Goal: Task Accomplishment & Management: Manage account settings

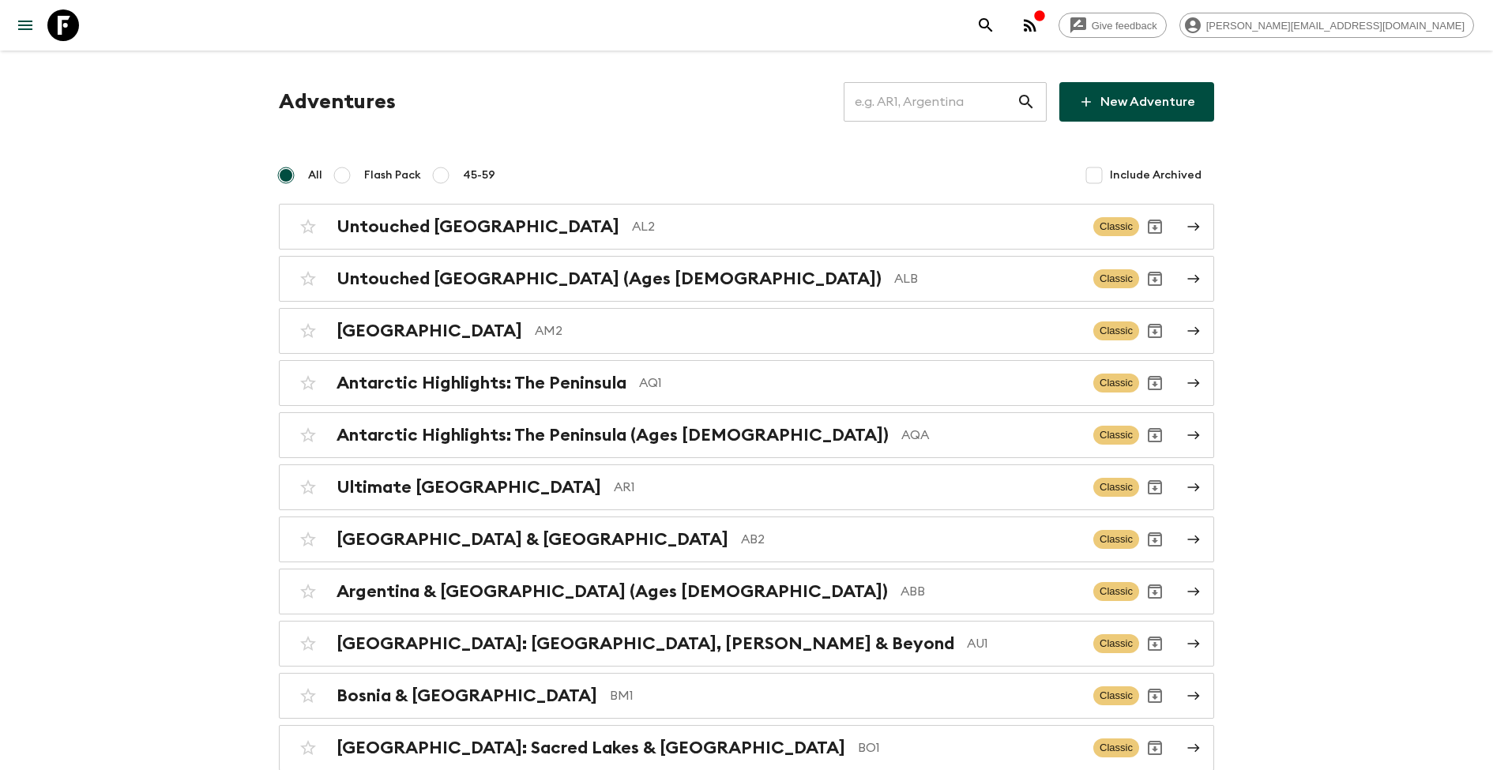
click at [897, 108] on input "text" at bounding box center [930, 102] width 173 height 44
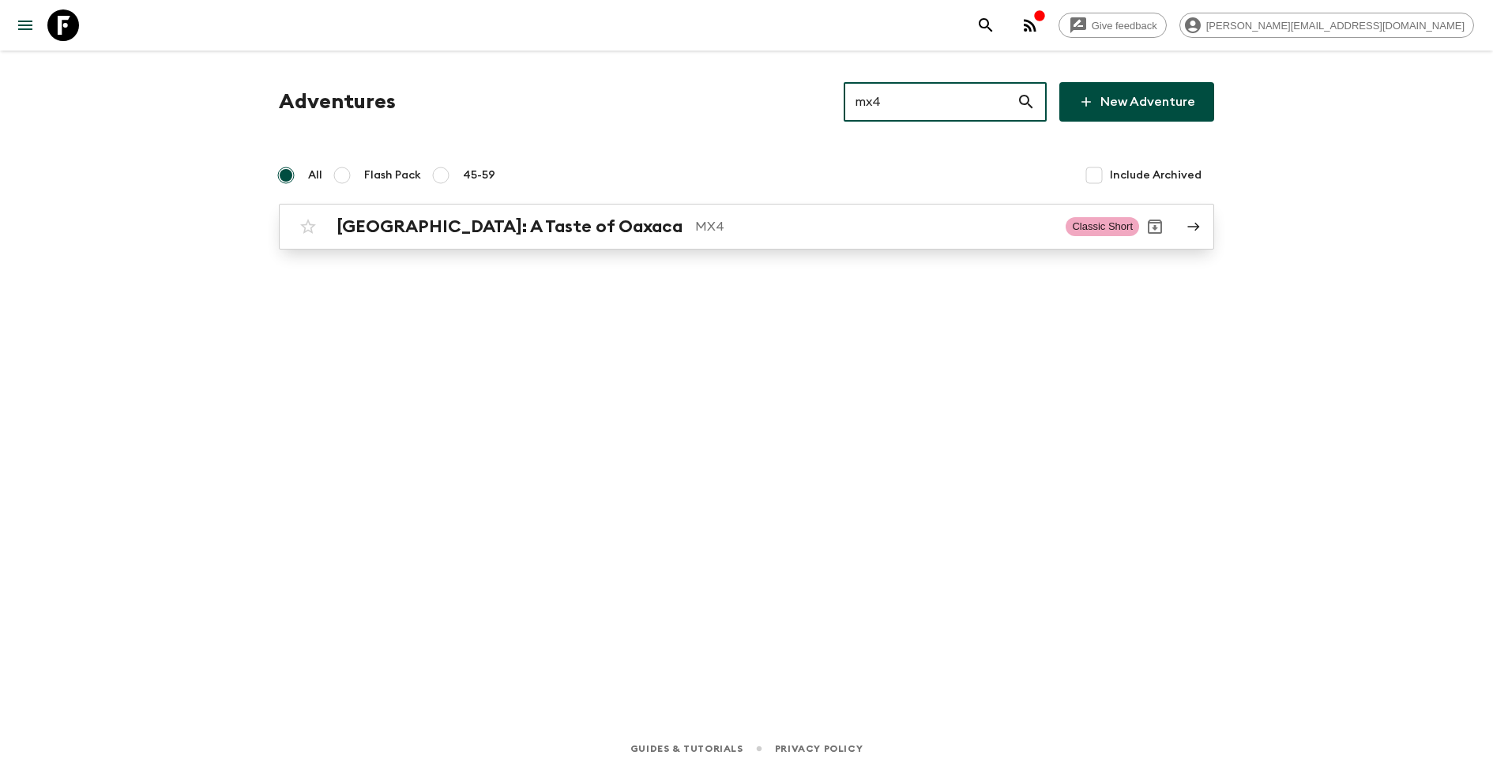
type input "mx4"
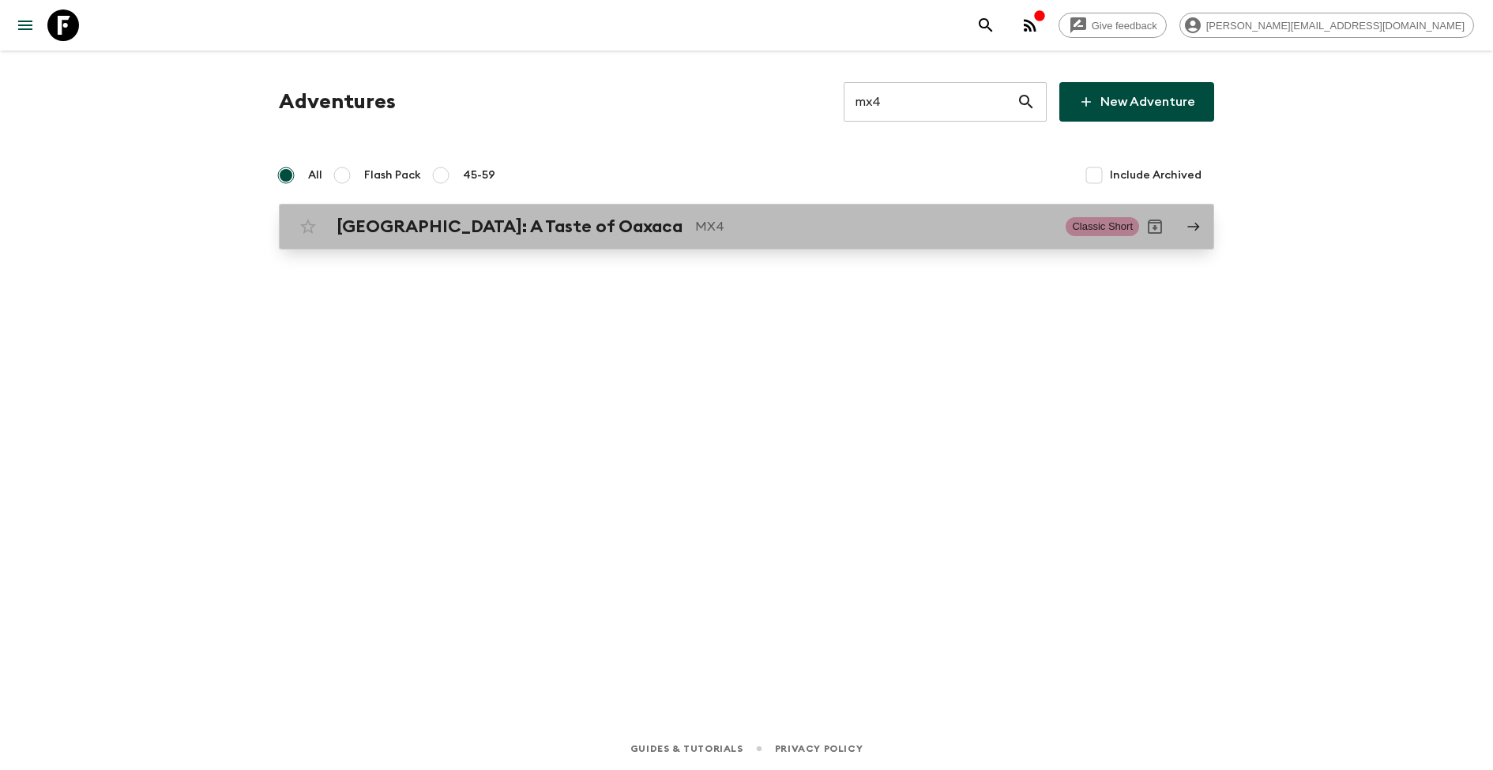
click at [552, 223] on h2 "[GEOGRAPHIC_DATA]: A Taste of Oaxaca" at bounding box center [510, 226] width 346 height 21
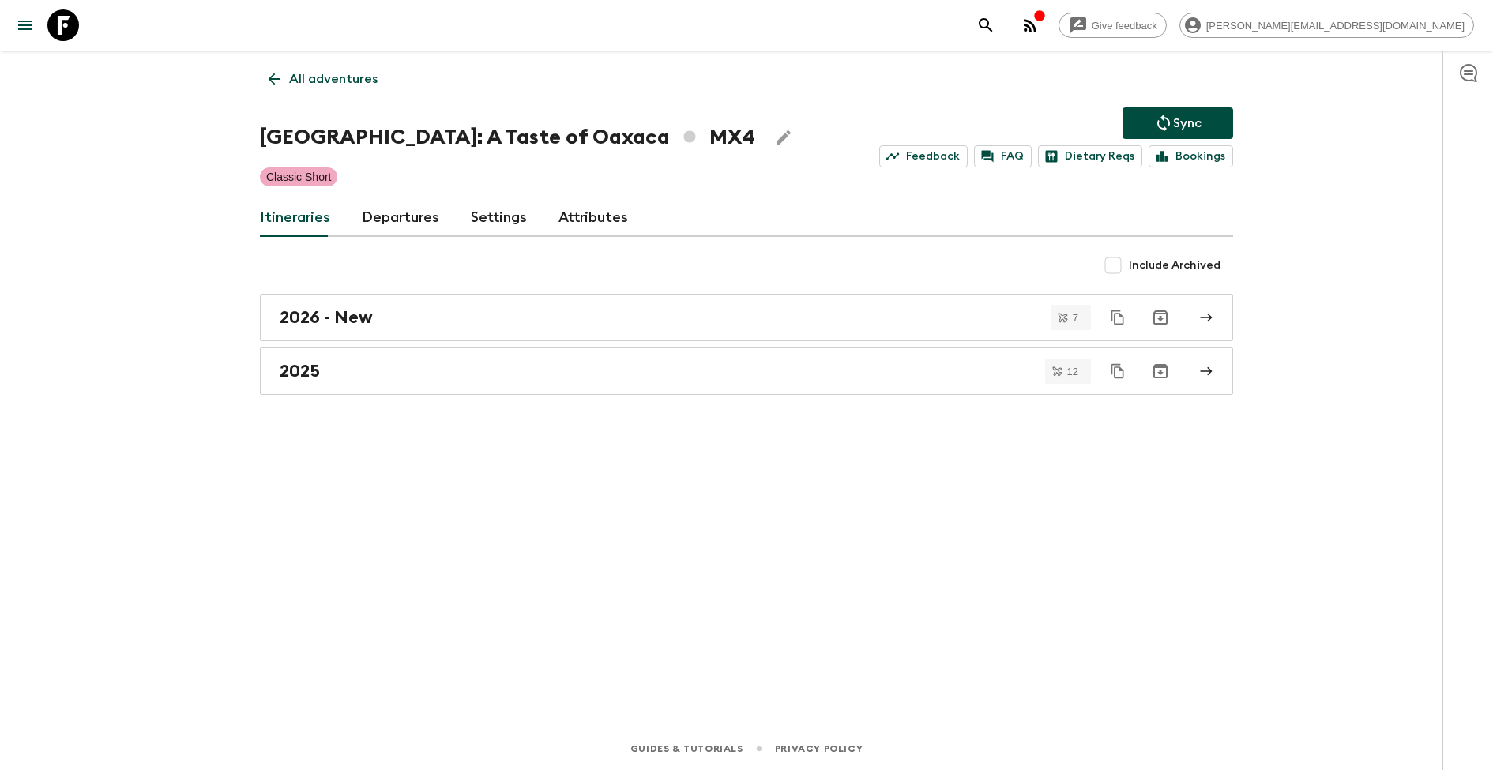
click at [442, 122] on h1 "[GEOGRAPHIC_DATA]: A Taste of Oaxaca MX4" at bounding box center [507, 138] width 495 height 32
click at [774, 144] on icon "Edit Adventure Title" at bounding box center [783, 137] width 19 height 19
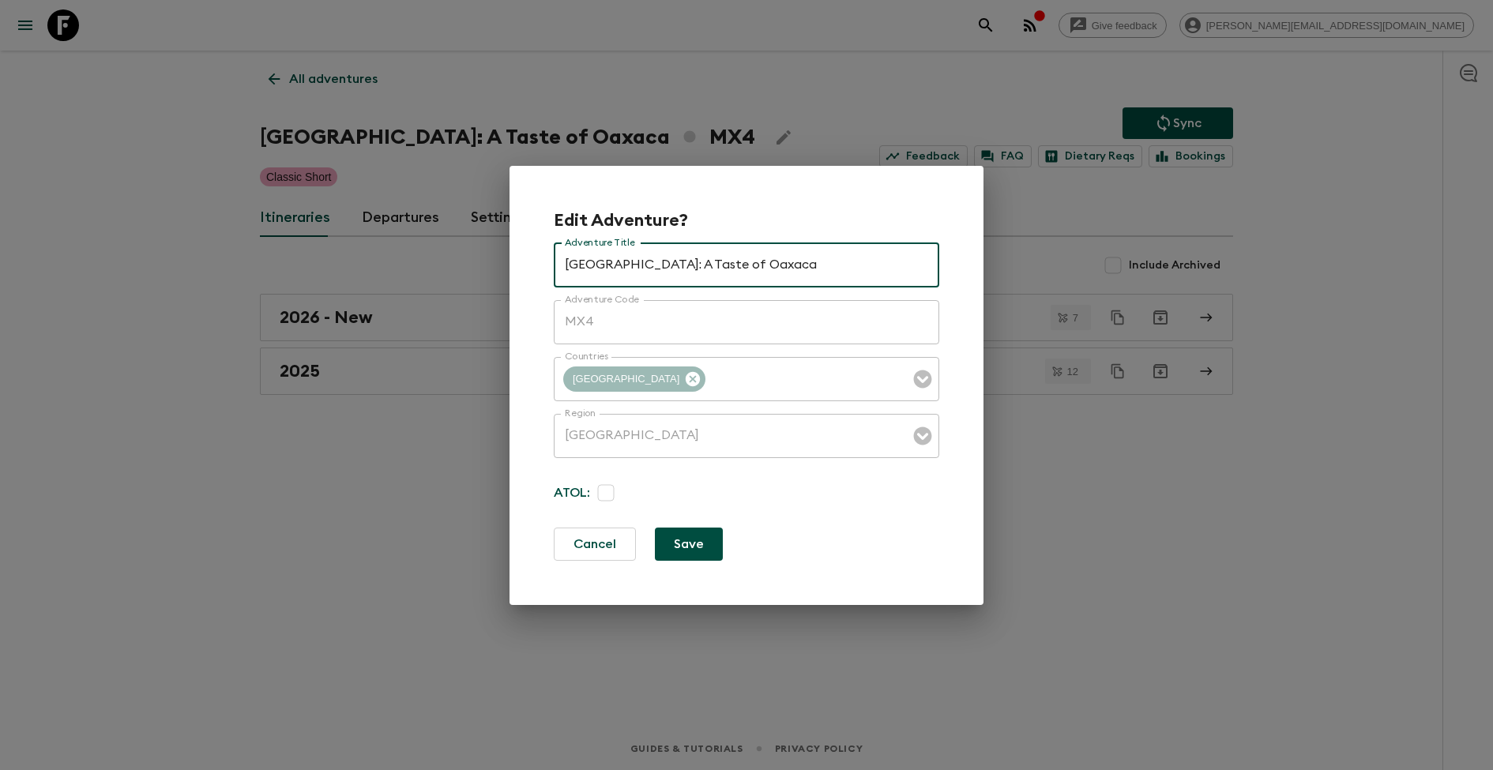
click at [627, 265] on input "[GEOGRAPHIC_DATA]: A Taste of Oaxaca" at bounding box center [747, 265] width 386 height 44
type input "[GEOGRAPHIC_DATA]: Taste of Oaxaca"
click at [703, 537] on button "Save" at bounding box center [689, 544] width 68 height 33
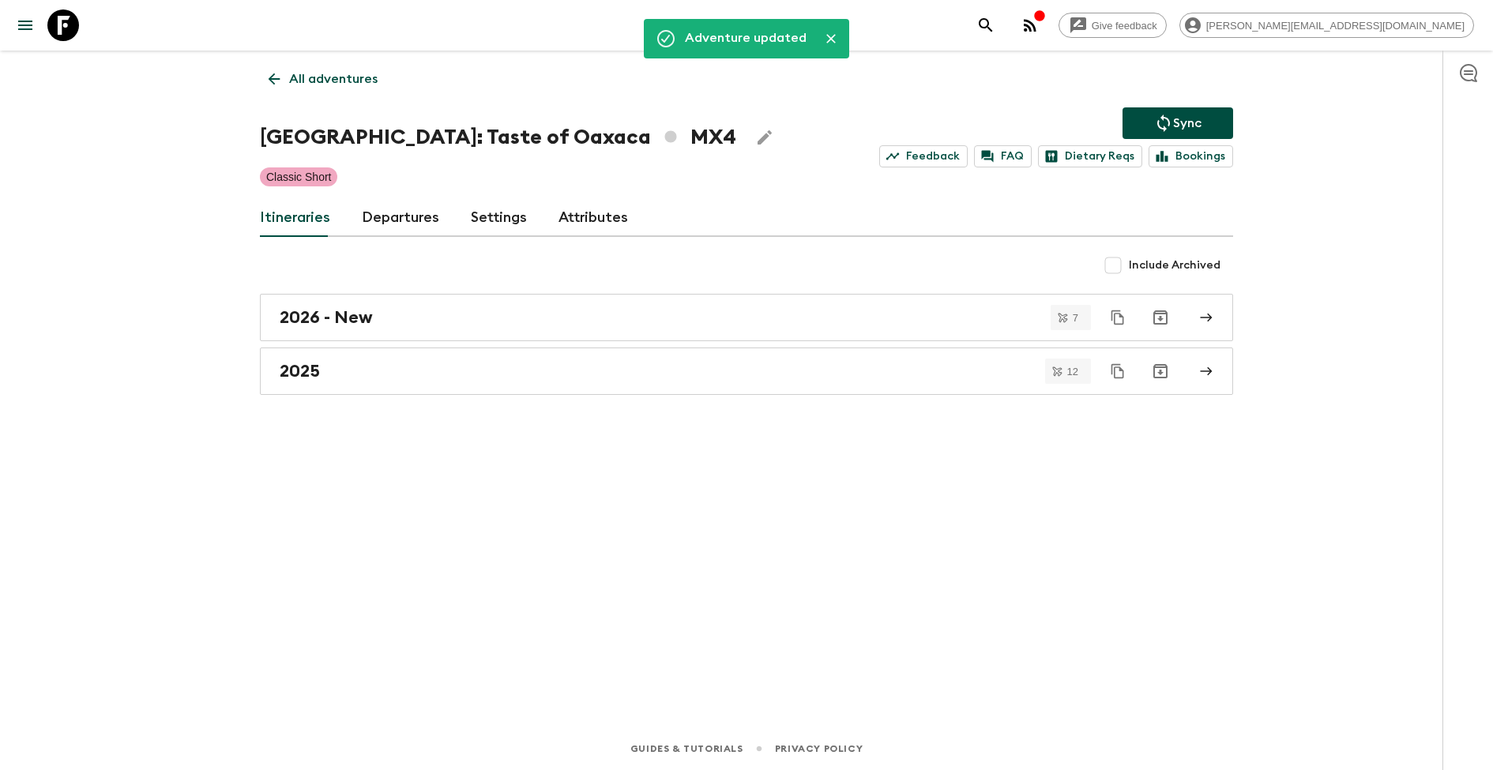
click at [354, 73] on p "All adventures" at bounding box center [333, 79] width 88 height 19
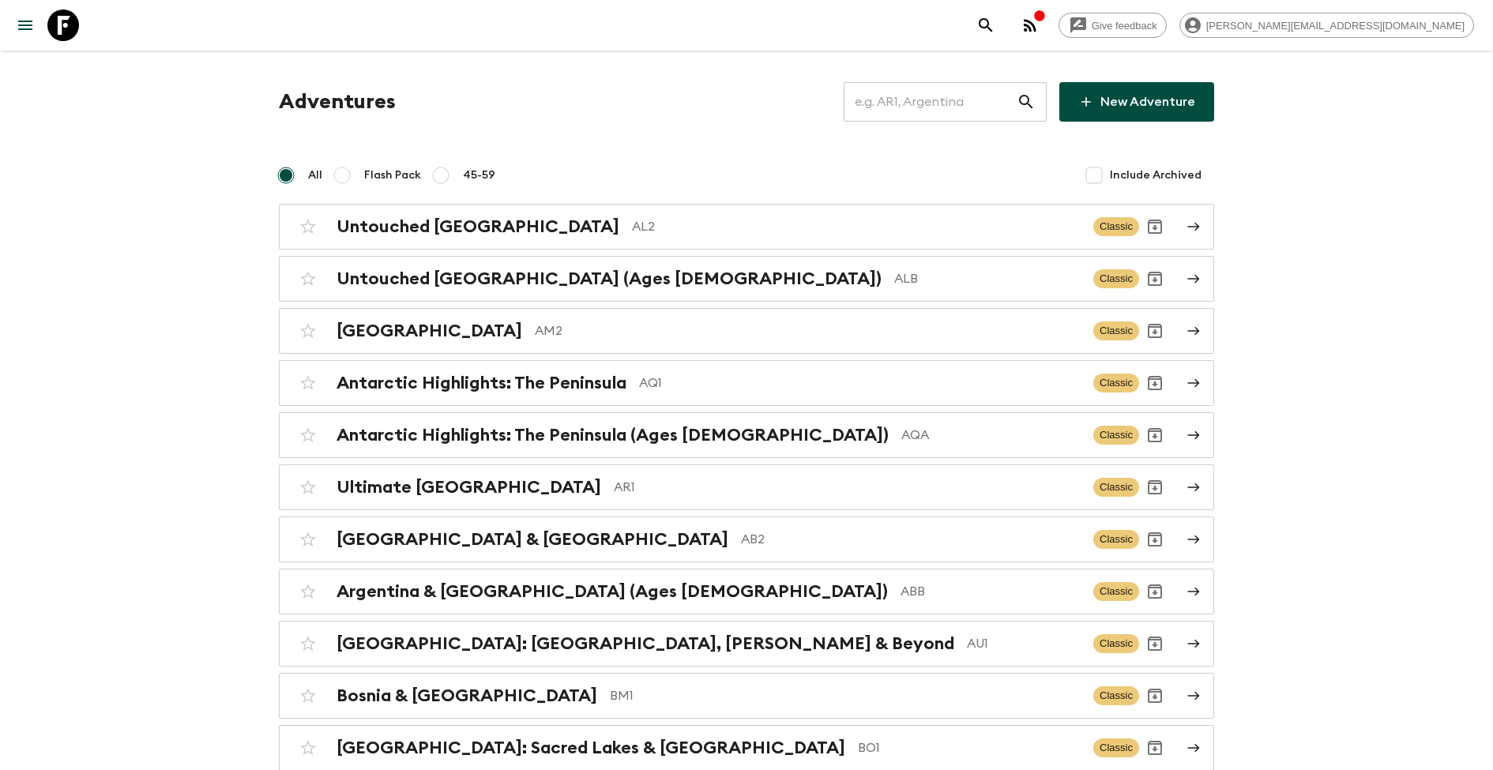
click at [937, 113] on input "text" at bounding box center [930, 102] width 173 height 44
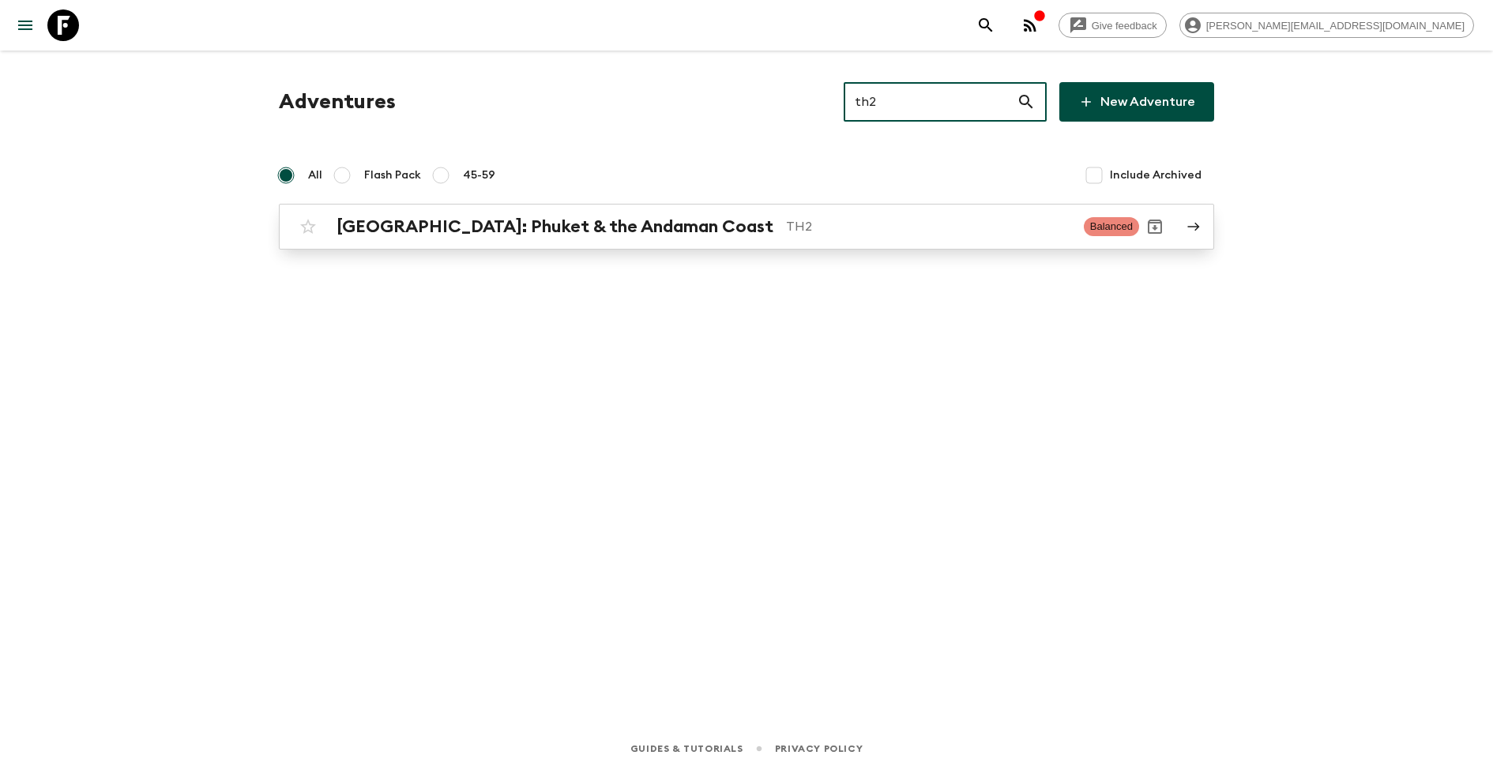
type input "th2"
click at [645, 219] on h2 "[GEOGRAPHIC_DATA]: Phuket & the Andaman Coast" at bounding box center [555, 226] width 437 height 21
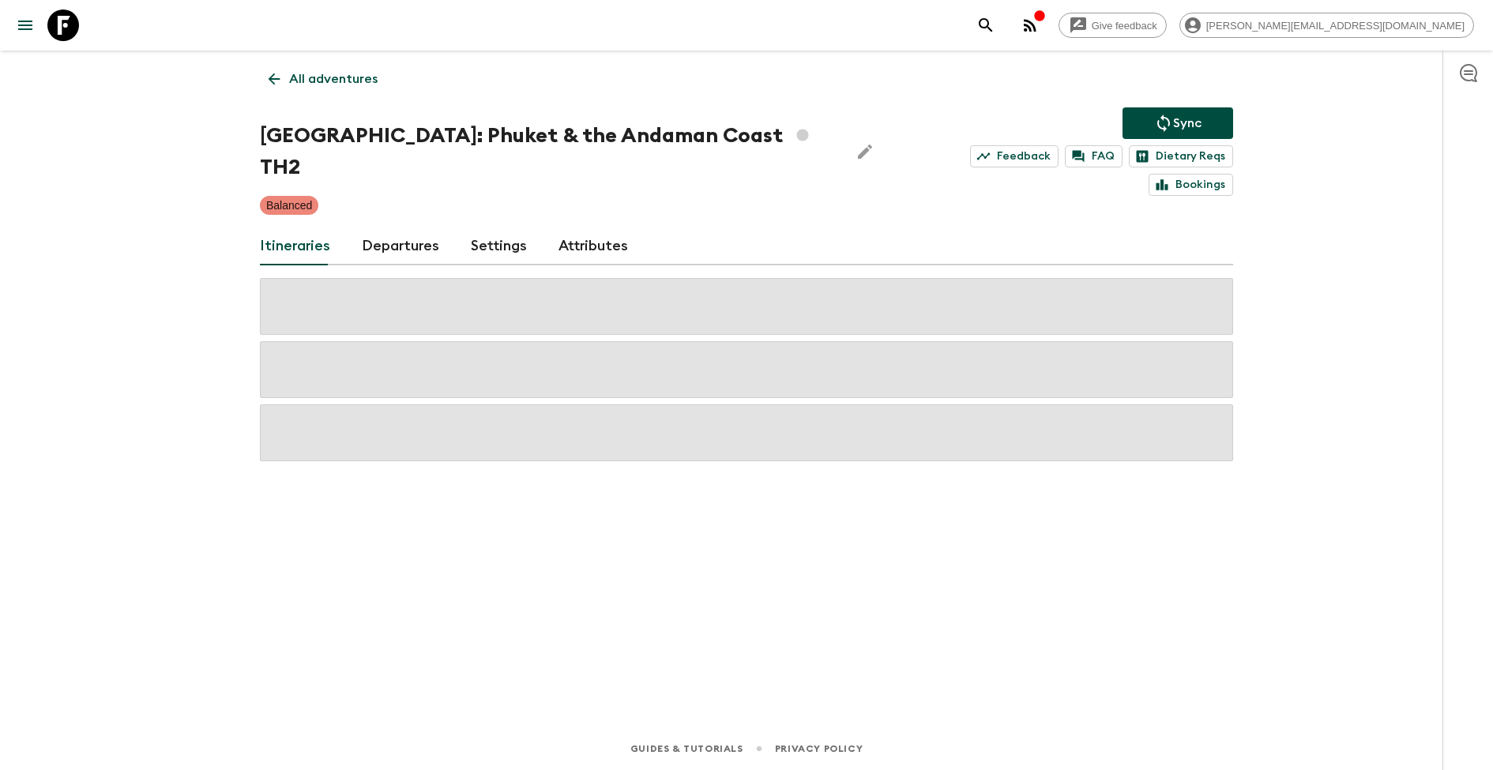
click at [770, 132] on div "[GEOGRAPHIC_DATA]: Phuket & the Andaman Coast TH2 Sync Feedback FAQ Dietary Req…" at bounding box center [746, 151] width 973 height 88
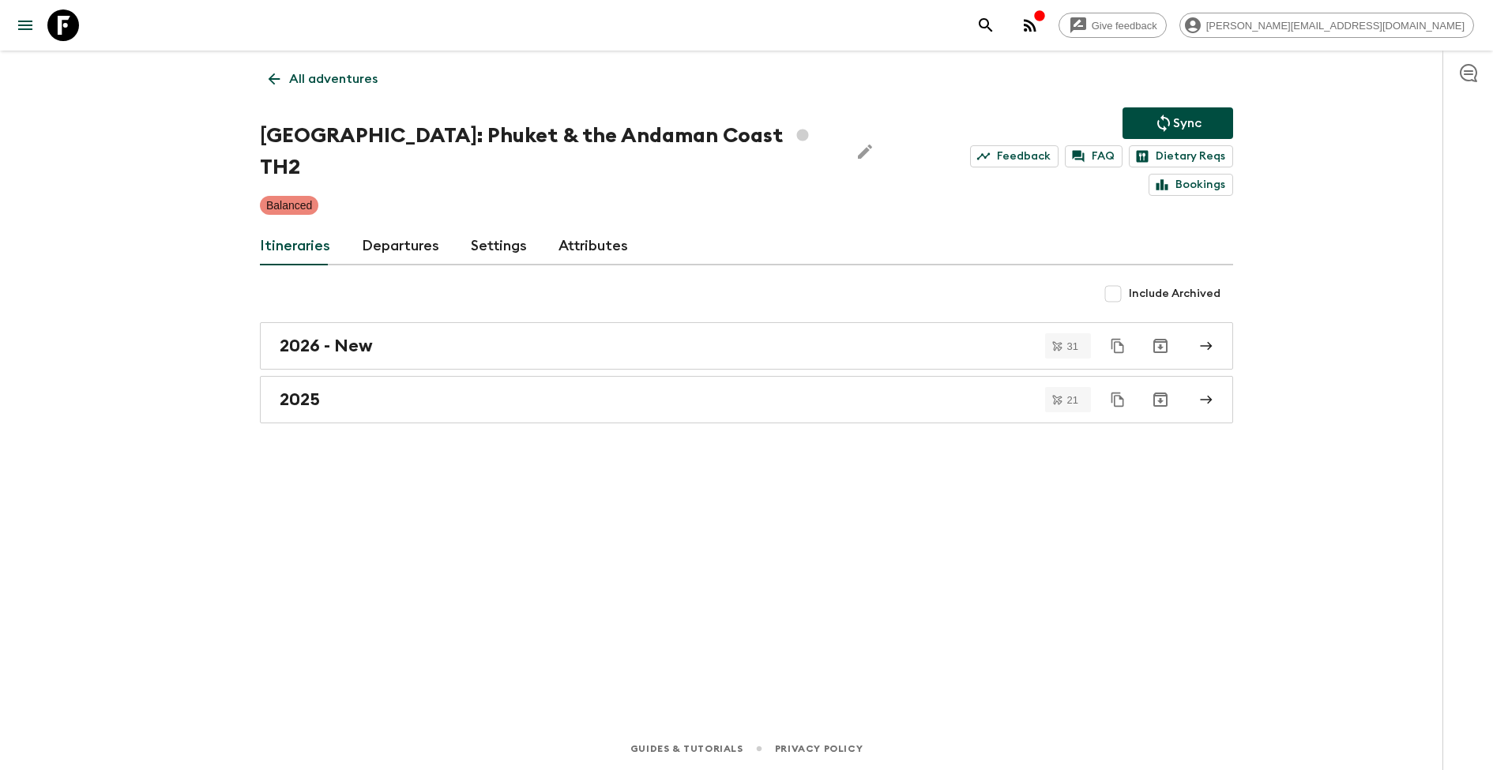
click at [742, 154] on div "[GEOGRAPHIC_DATA]: Phuket & the Andaman Coast TH2 Sync Feedback FAQ Dietary Req…" at bounding box center [746, 151] width 973 height 88
click at [856, 142] on icon "Edit Adventure Title" at bounding box center [865, 151] width 19 height 19
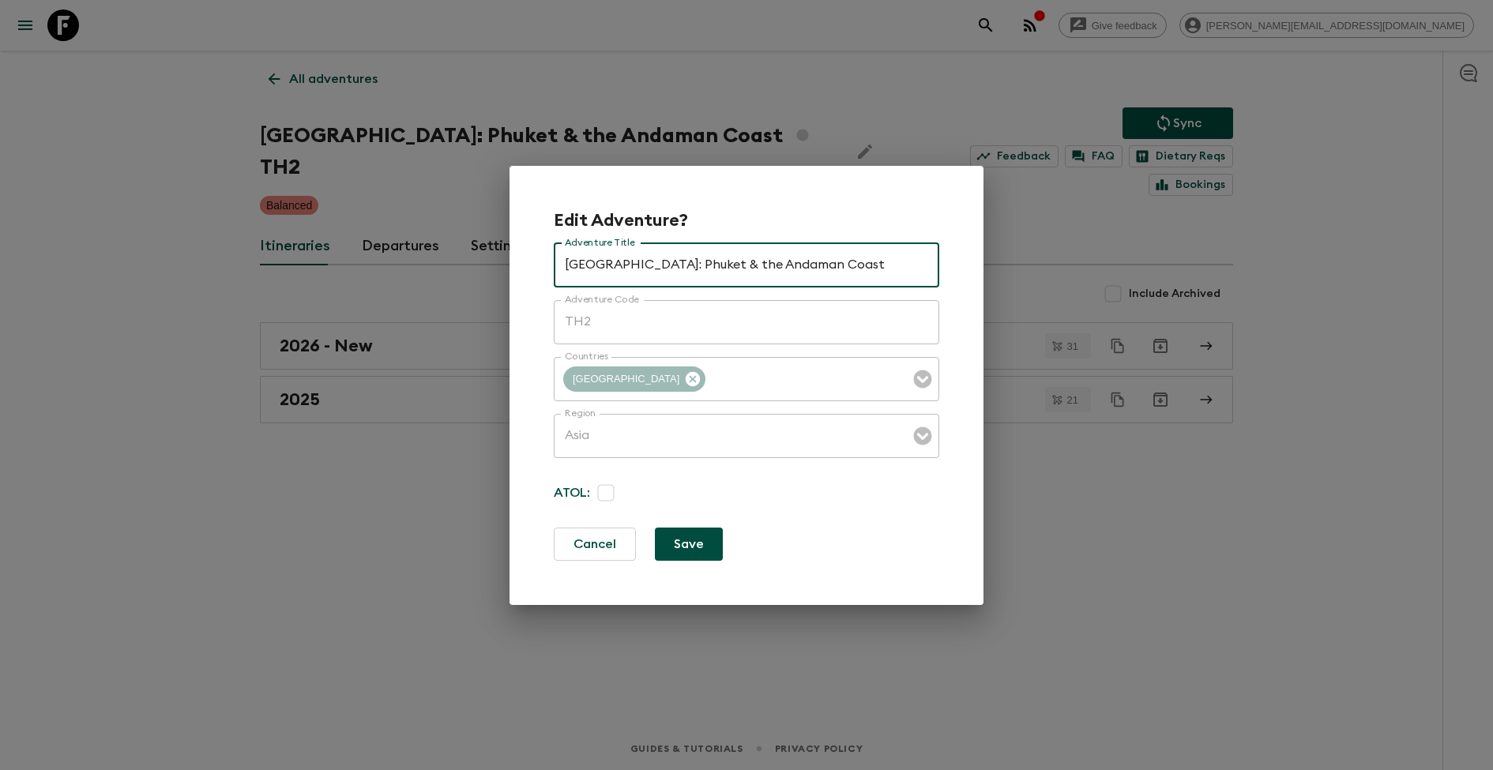
click at [696, 264] on input "[GEOGRAPHIC_DATA]: Phuket & the Andaman Coast" at bounding box center [747, 265] width 386 height 44
click at [694, 264] on input "[GEOGRAPHIC_DATA]: Phuket & the Andaman Coast" at bounding box center [747, 265] width 386 height 44
type input "[GEOGRAPHIC_DATA]: Phuket & [GEOGRAPHIC_DATA]"
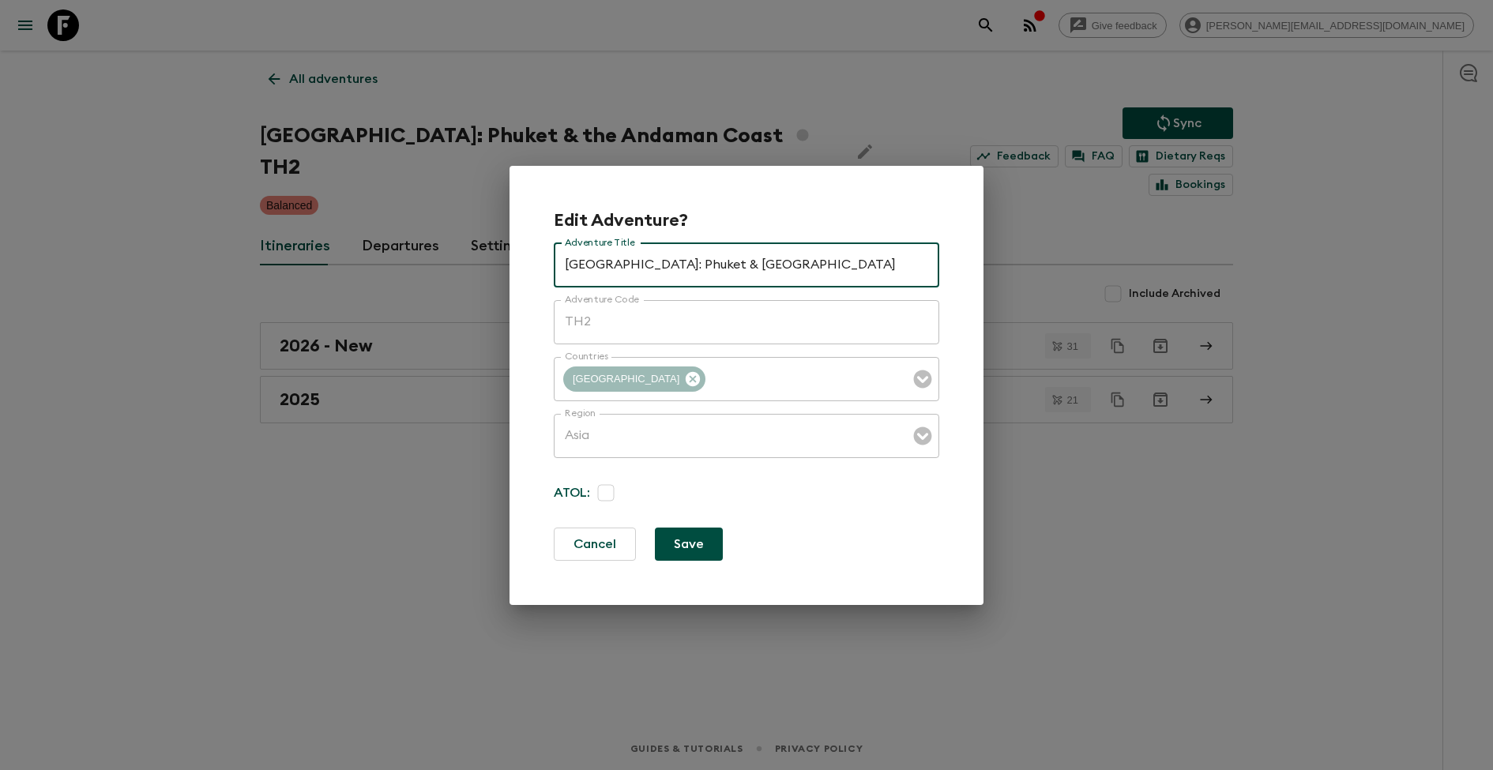
click at [698, 548] on button "Save" at bounding box center [689, 544] width 68 height 33
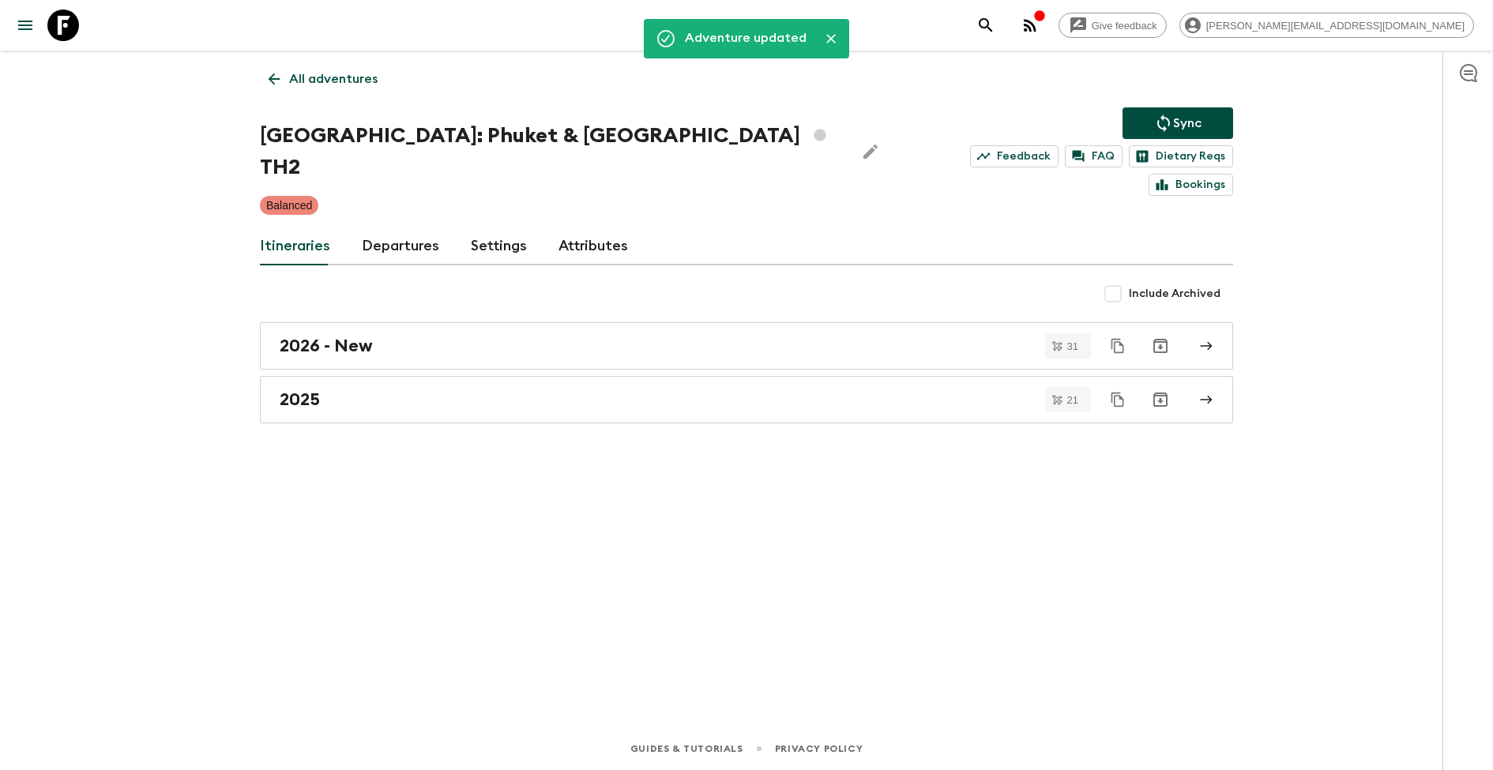
click at [1011, 543] on div "Adventure updated All adventures [GEOGRAPHIC_DATA]: Phuket & Andaman Coast TH2 …" at bounding box center [746, 367] width 1011 height 633
